Goal: Book appointment/travel/reservation

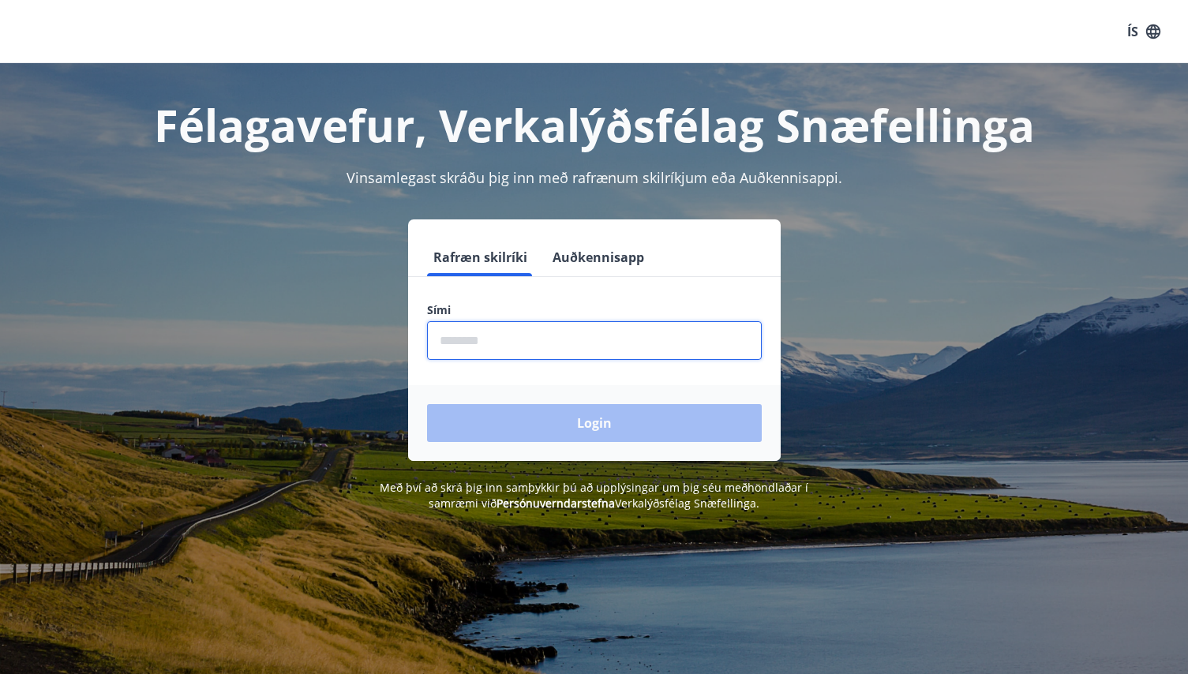
click at [461, 342] on input "phone" at bounding box center [594, 340] width 335 height 39
type input "********"
click at [427, 404] on button "Login" at bounding box center [594, 423] width 335 height 38
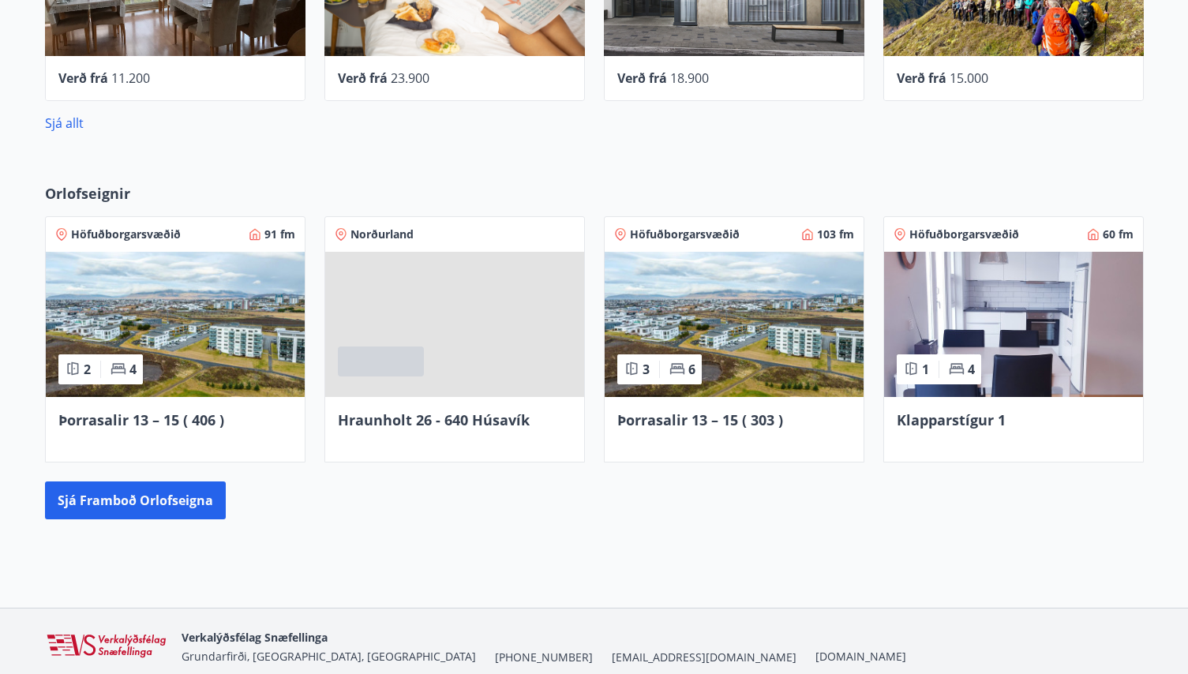
scroll to position [869, 0]
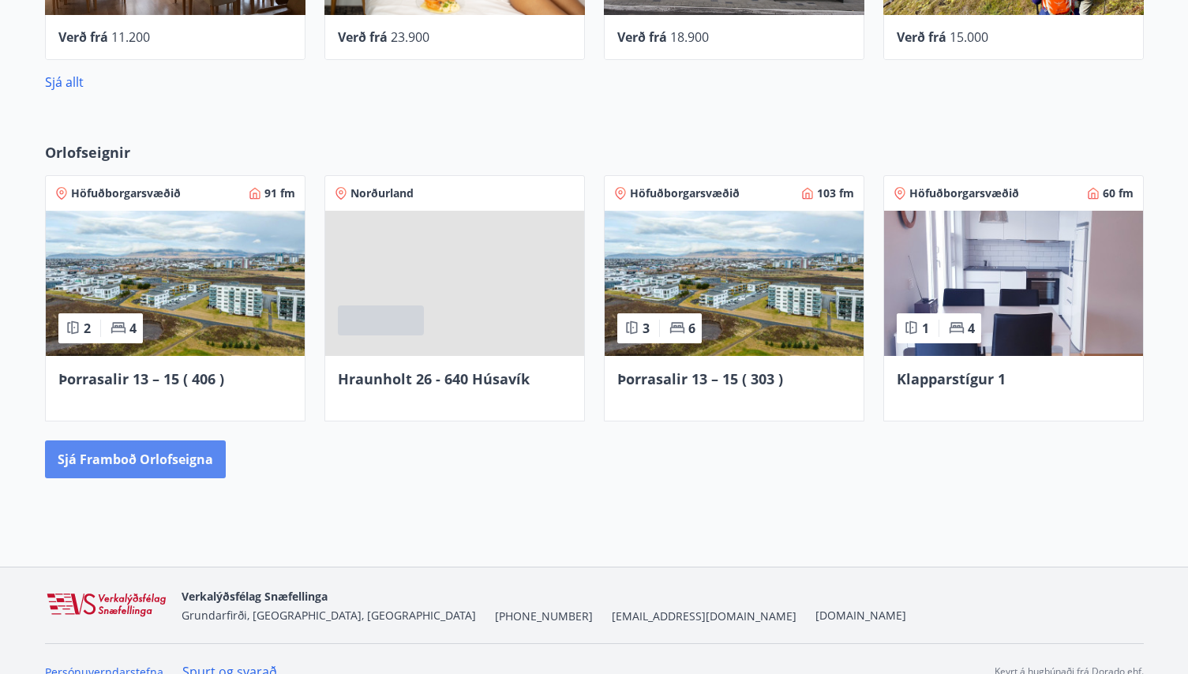
click at [133, 456] on button "Sjá framboð orlofseigna" at bounding box center [135, 460] width 181 height 38
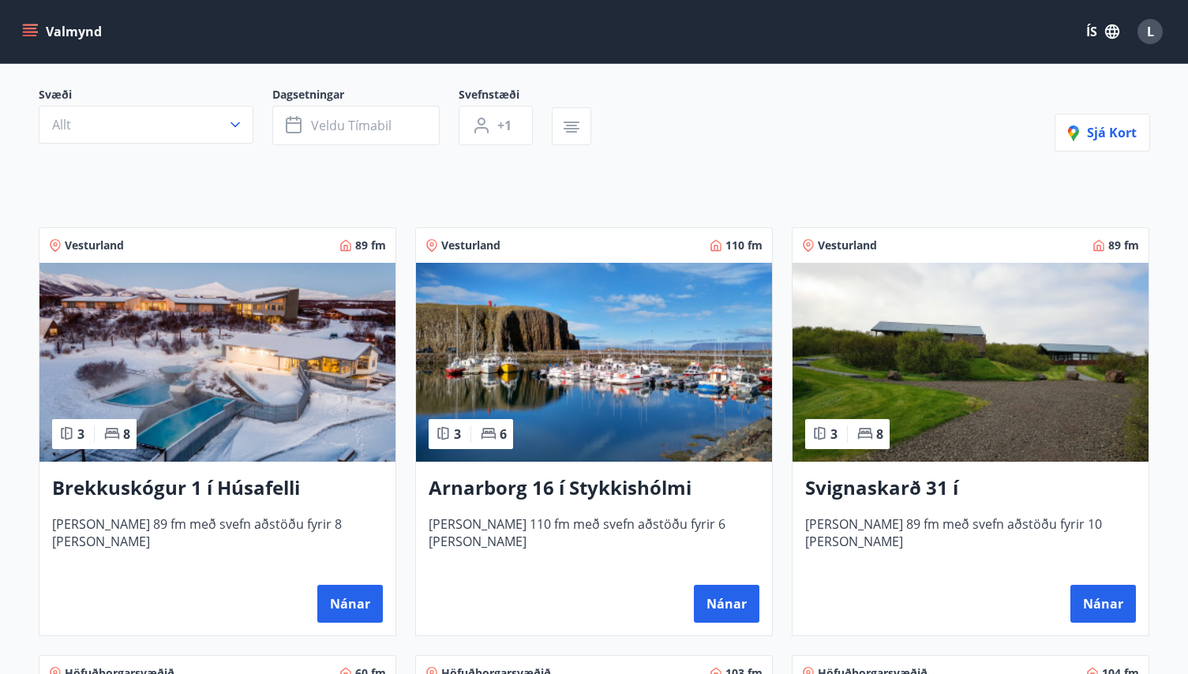
scroll to position [237, 0]
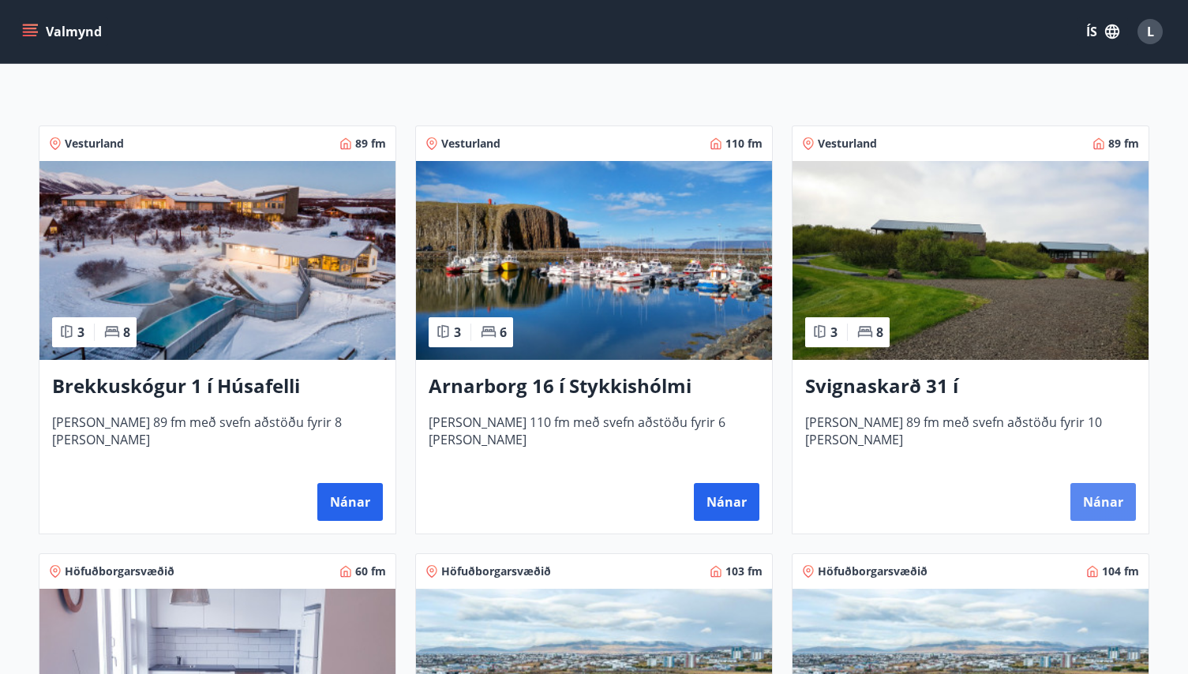
click at [1112, 504] on button "Nánar" at bounding box center [1104, 502] width 66 height 38
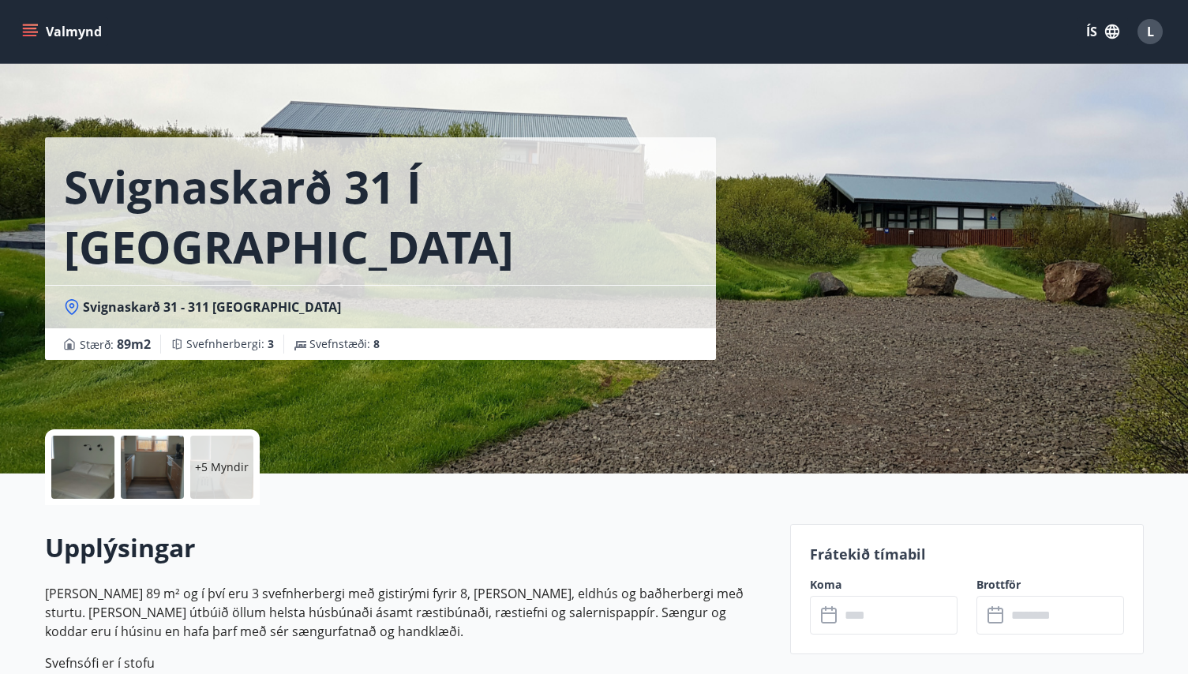
click at [231, 471] on p "+5 Myndir" at bounding box center [222, 468] width 54 height 16
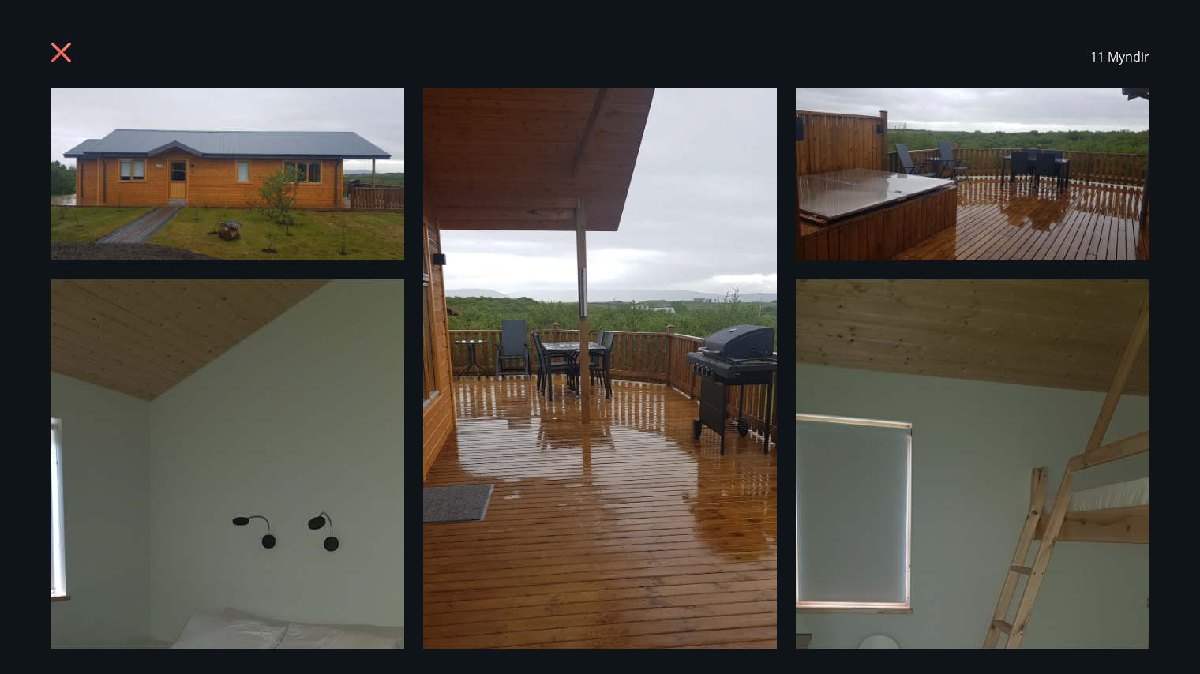
click at [66, 56] on icon at bounding box center [61, 53] width 20 height 20
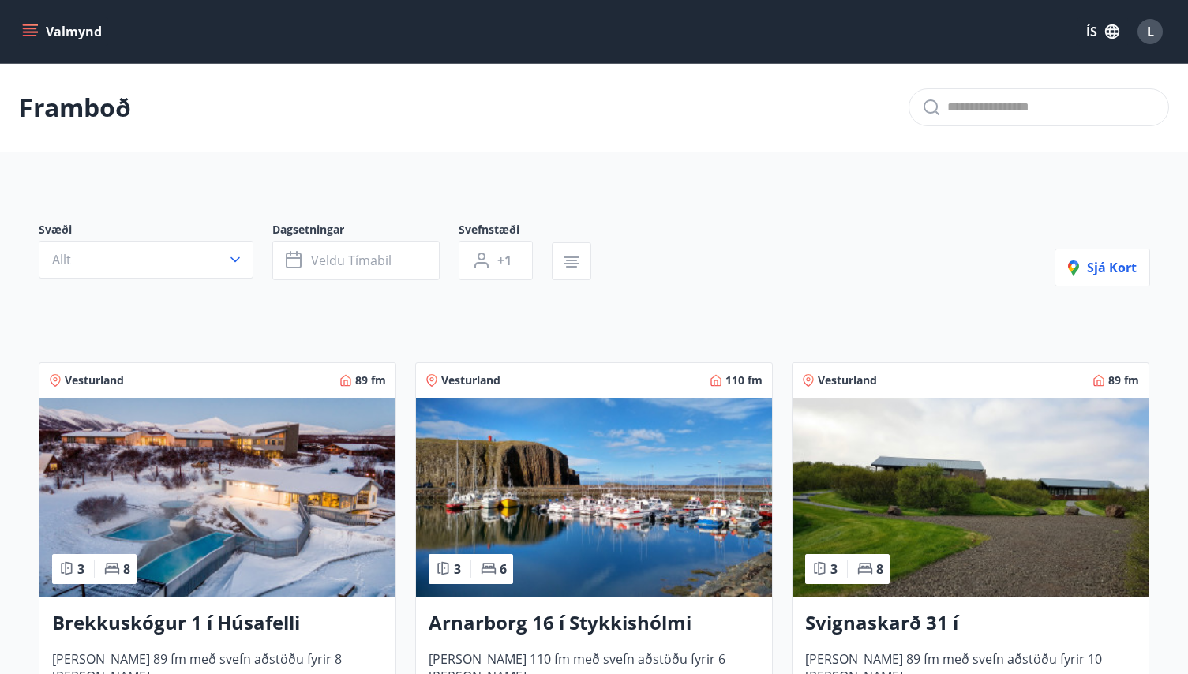
click at [185, 531] on img at bounding box center [217, 497] width 356 height 199
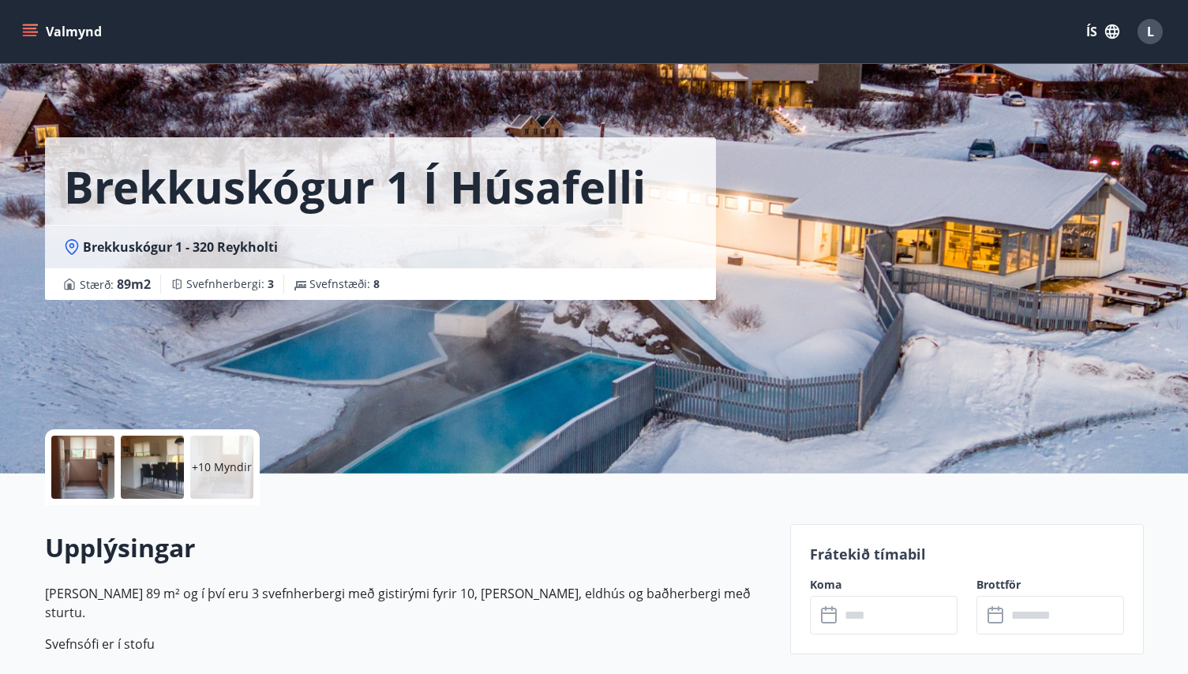
click at [212, 475] on p "+10 Myndir" at bounding box center [222, 468] width 60 height 16
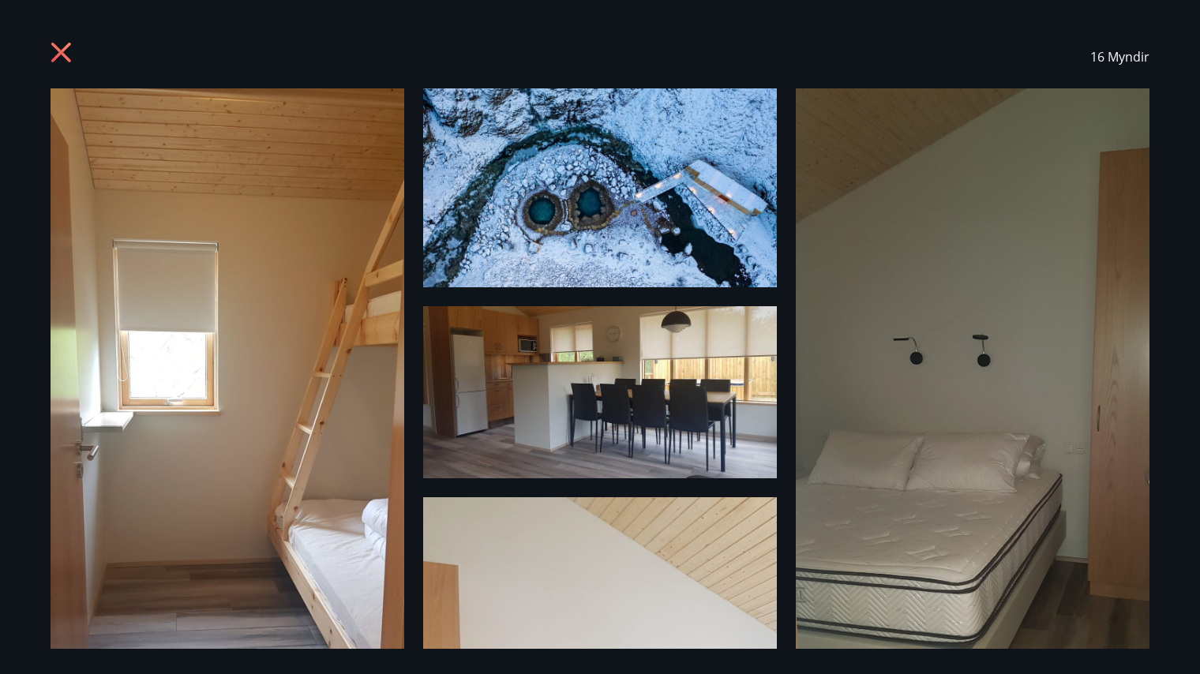
click at [58, 58] on icon at bounding box center [61, 53] width 20 height 20
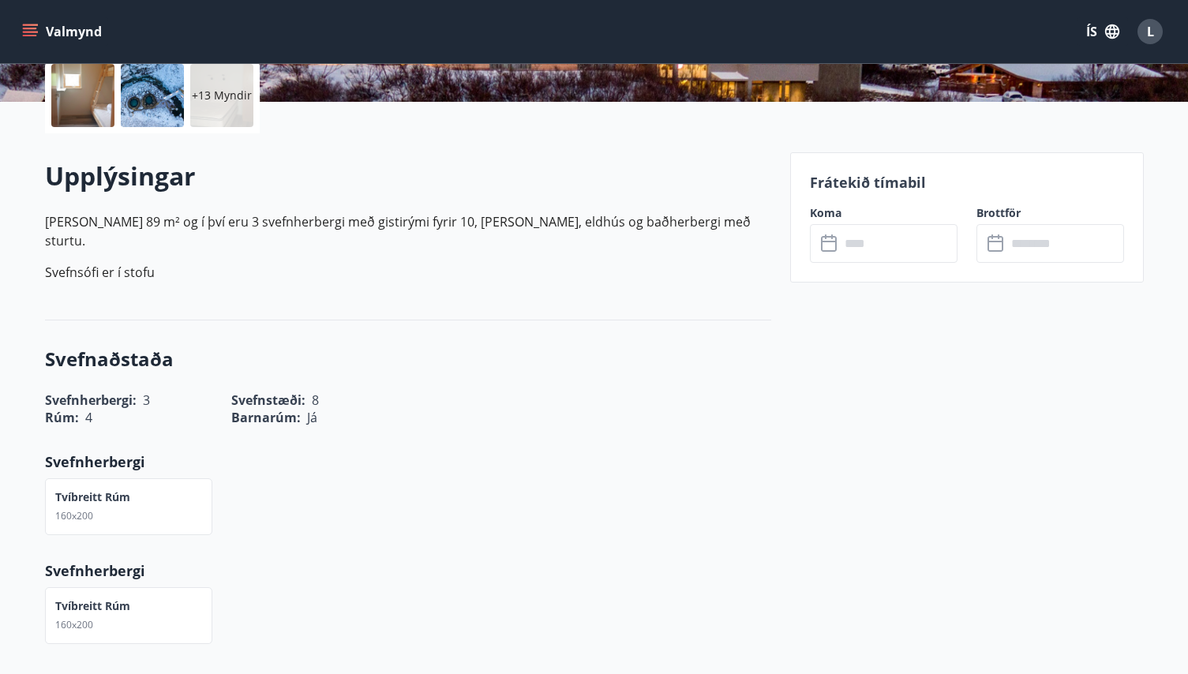
scroll to position [395, 0]
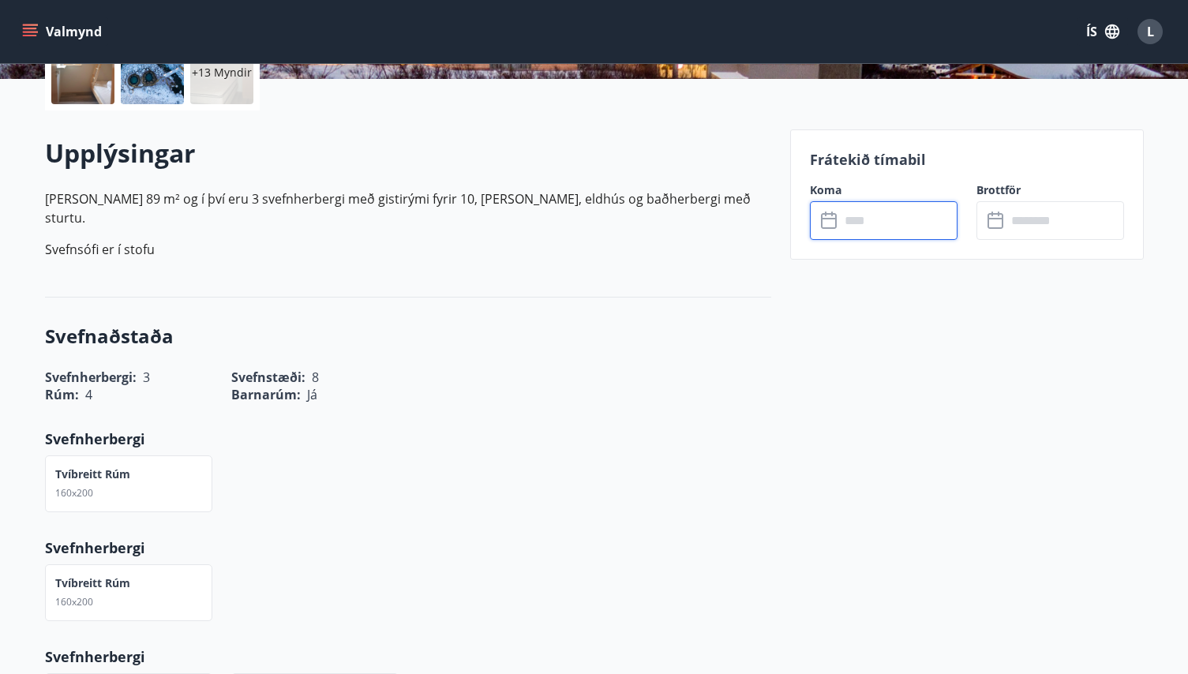
click at [872, 223] on input "text" at bounding box center [899, 220] width 118 height 39
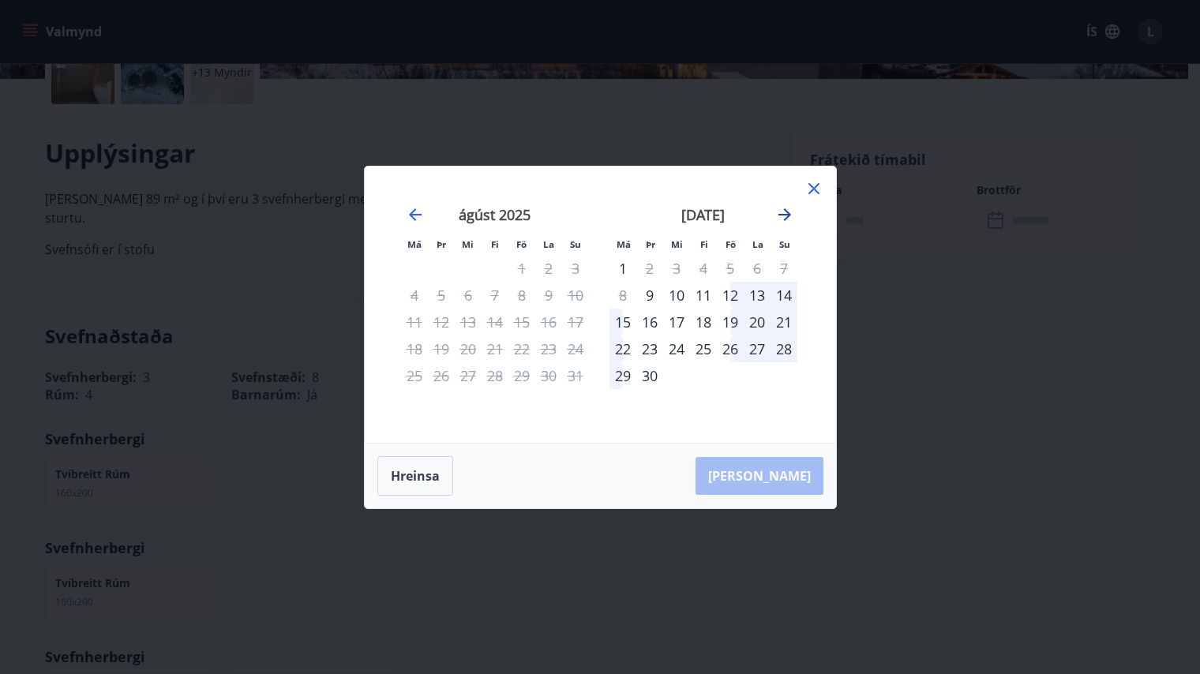
click at [784, 213] on icon "Move forward to switch to the next month." at bounding box center [784, 214] width 19 height 19
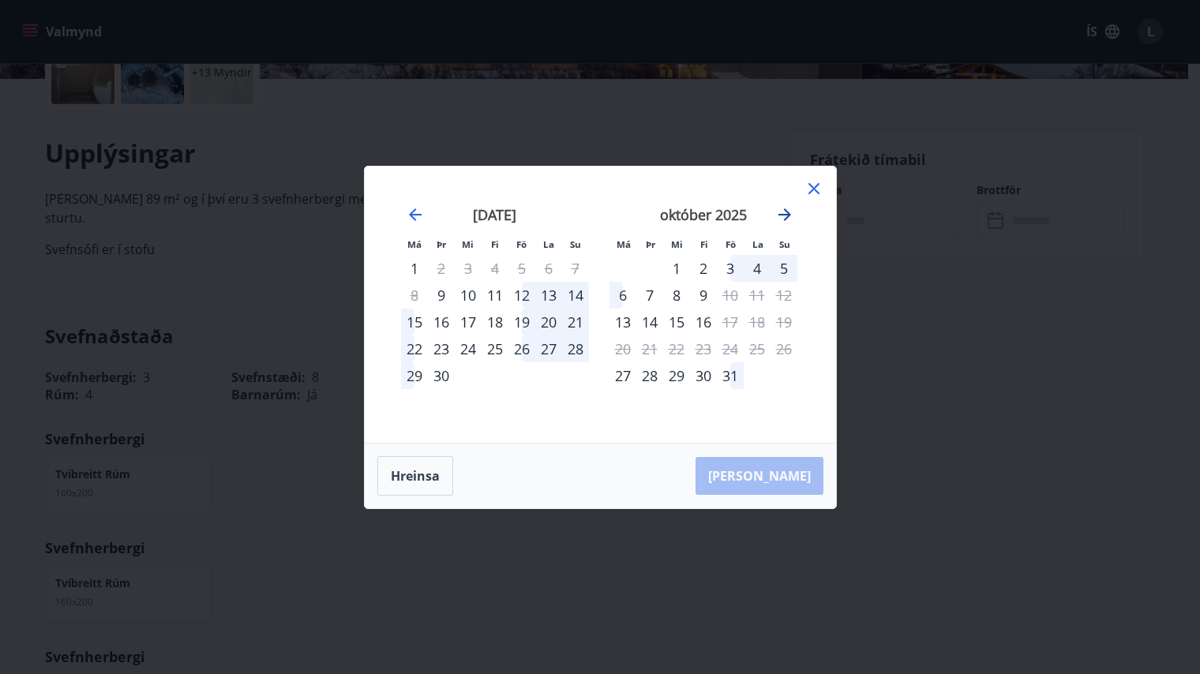
click at [786, 212] on icon "Move forward to switch to the next month." at bounding box center [784, 214] width 19 height 19
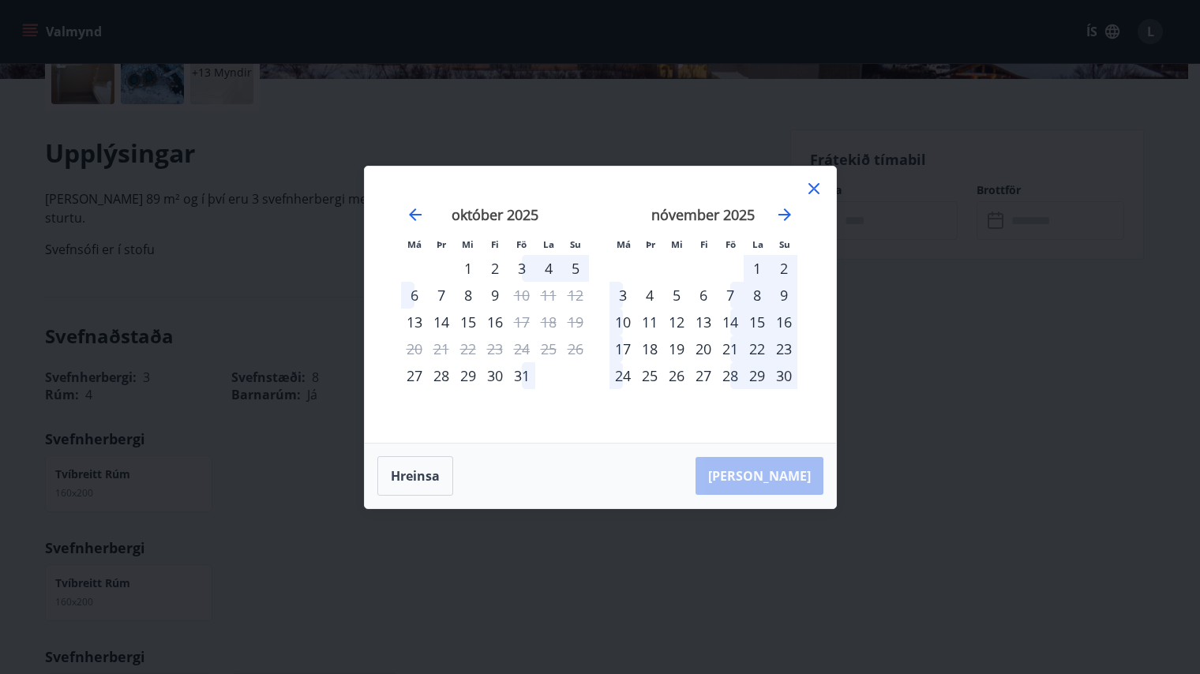
click at [812, 187] on icon at bounding box center [814, 188] width 11 height 11
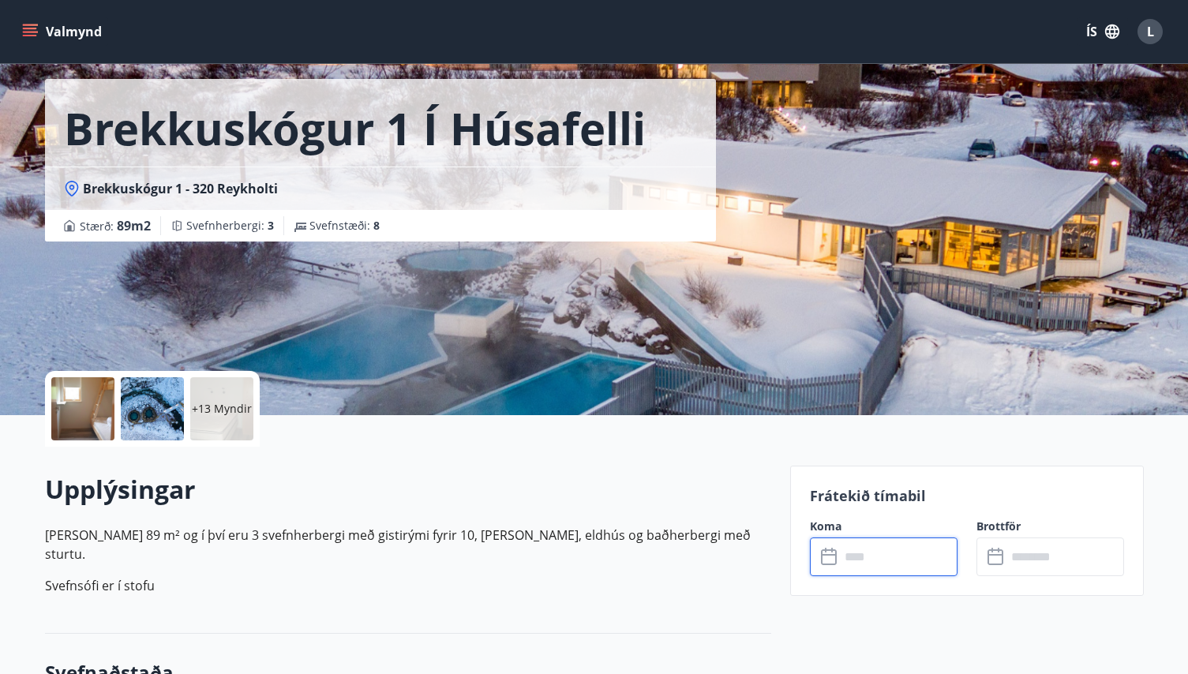
scroll to position [0, 0]
